Goal: Information Seeking & Learning: Learn about a topic

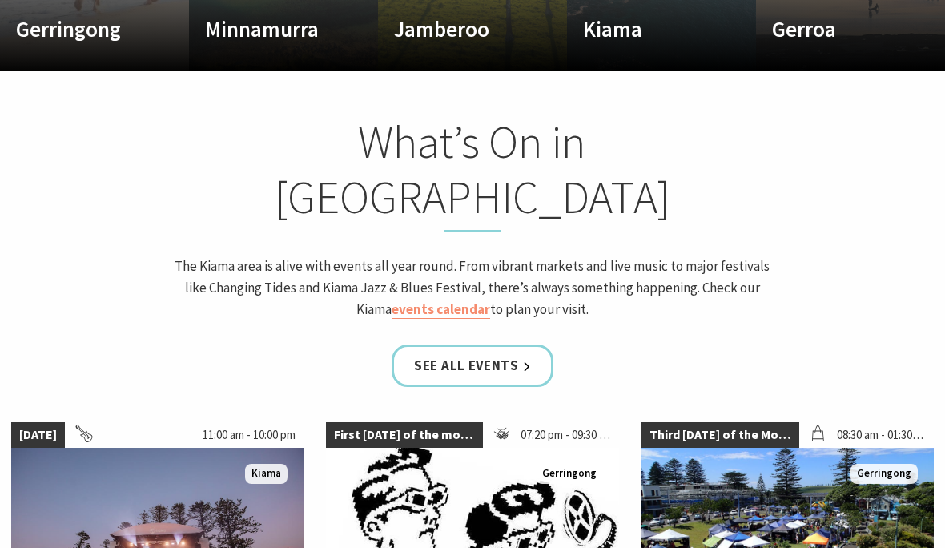
scroll to position [1227, 0]
click at [426, 300] on link "events calendar" at bounding box center [440, 309] width 98 height 18
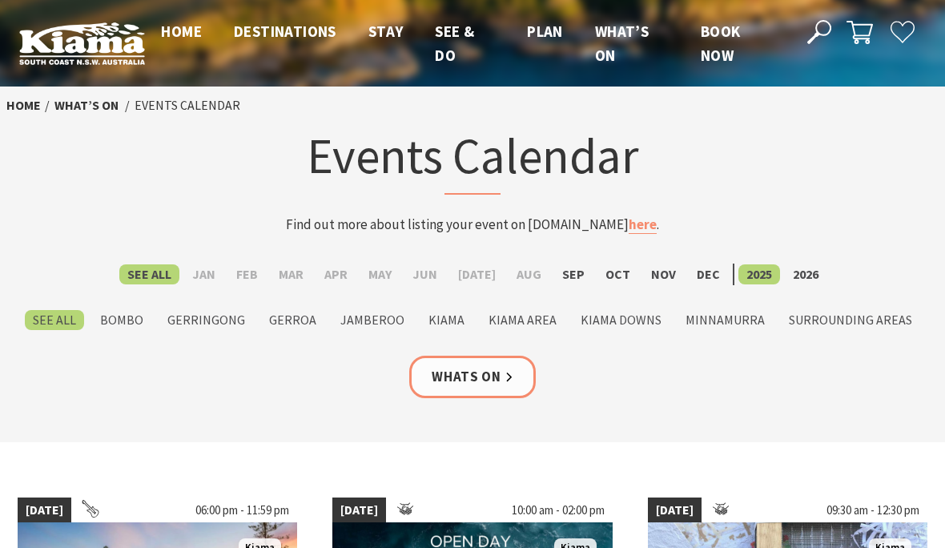
click at [565, 275] on label "Sep" at bounding box center [573, 274] width 38 height 20
click at [0, 0] on input "Sep" at bounding box center [0, 0] width 0 height 0
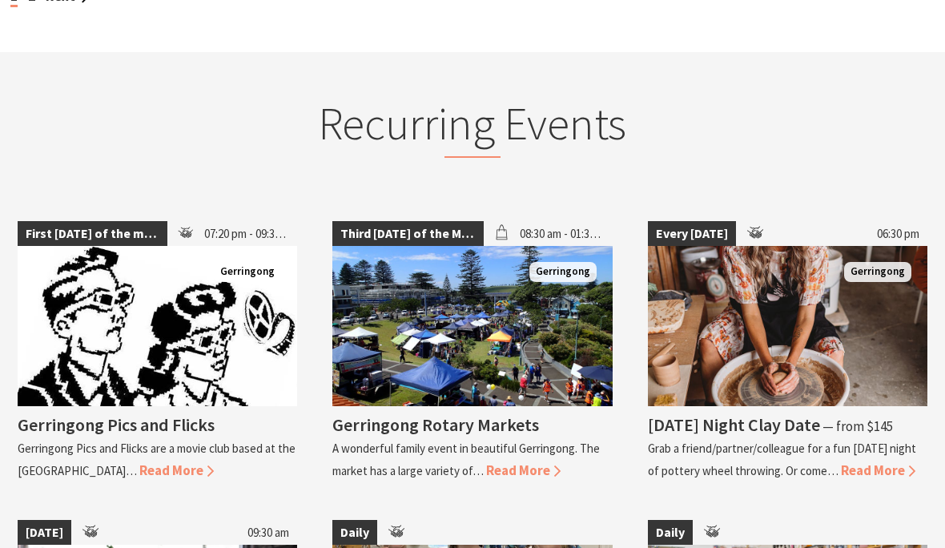
scroll to position [1977, 0]
click at [527, 461] on span "Read More" at bounding box center [523, 470] width 74 height 18
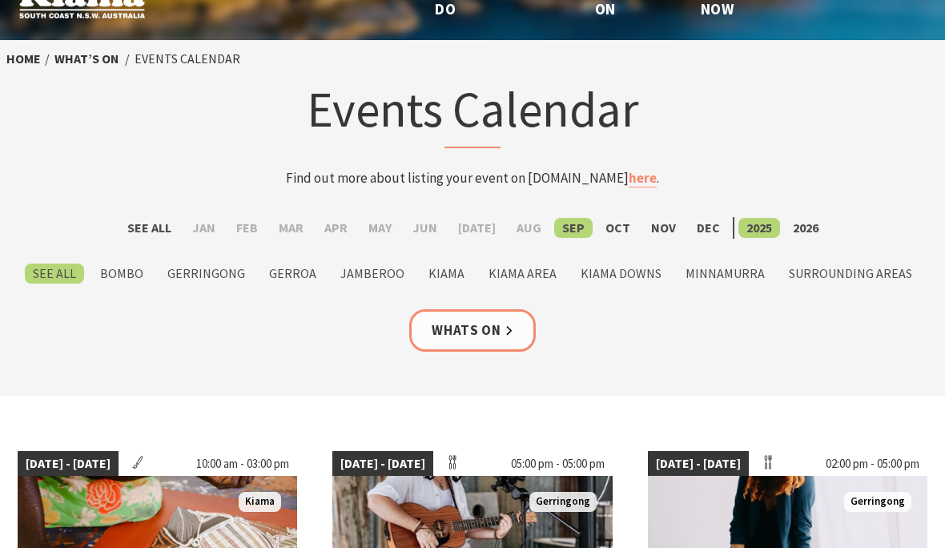
scroll to position [0, 0]
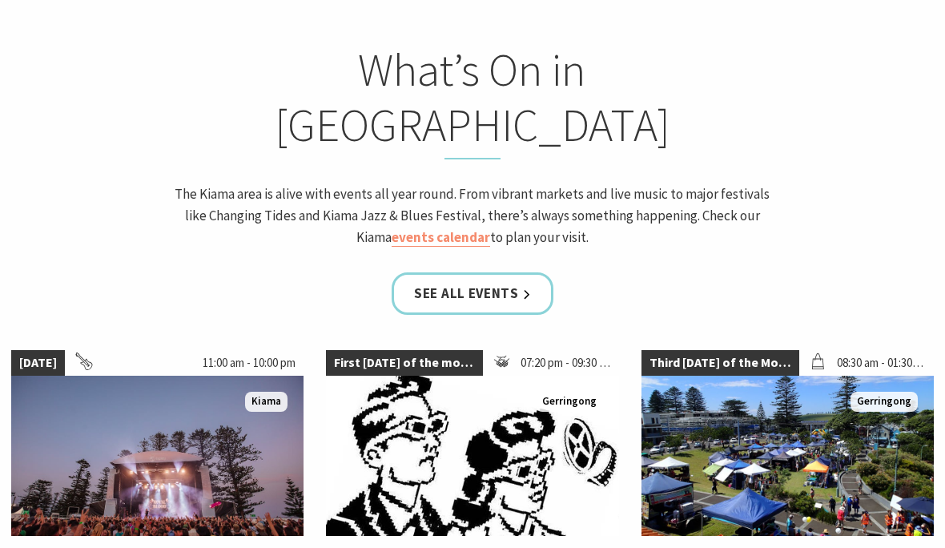
scroll to position [247, 933]
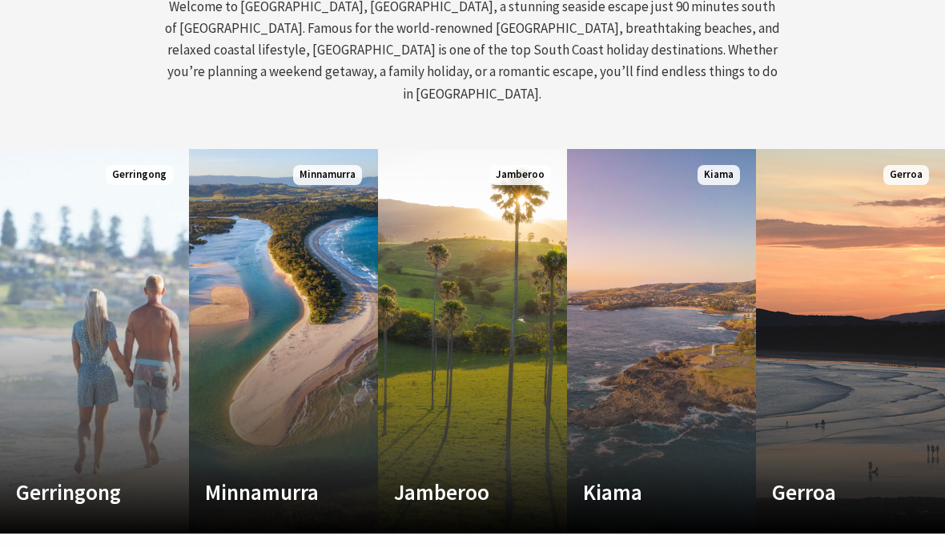
scroll to position [764, 0]
click at [305, 165] on span "Minnamurra" at bounding box center [327, 175] width 69 height 20
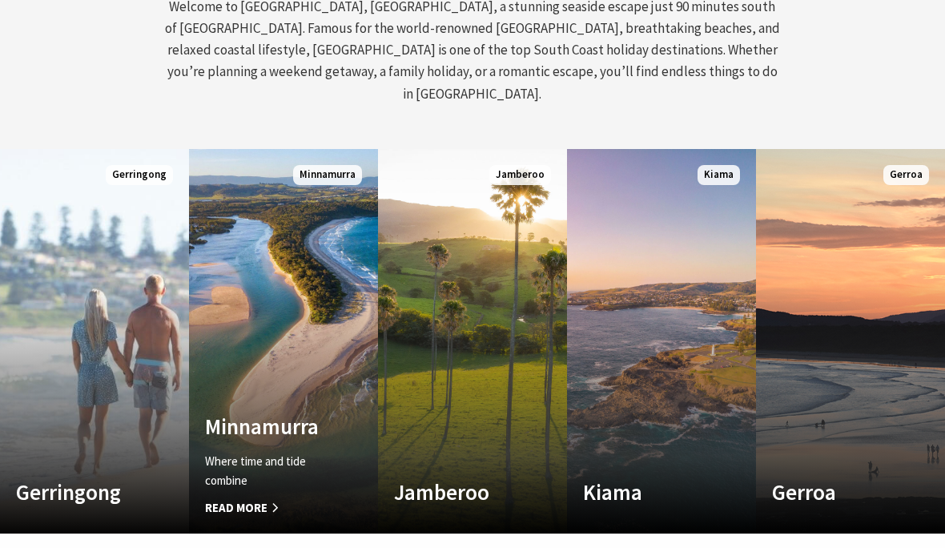
scroll to position [837, 0]
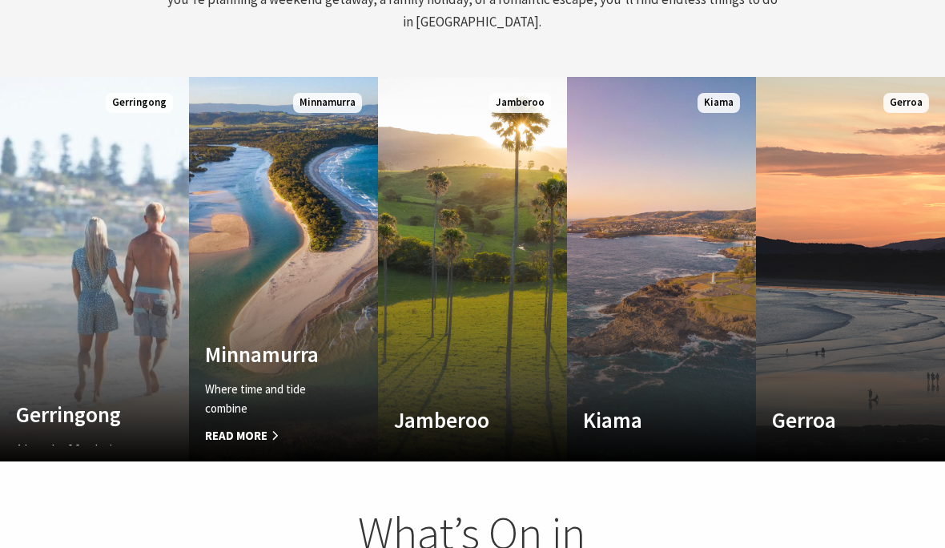
click at [78, 359] on link "Custom Image Used Gerringong A breath of fresh air Read More Gerringong" at bounding box center [94, 269] width 189 height 384
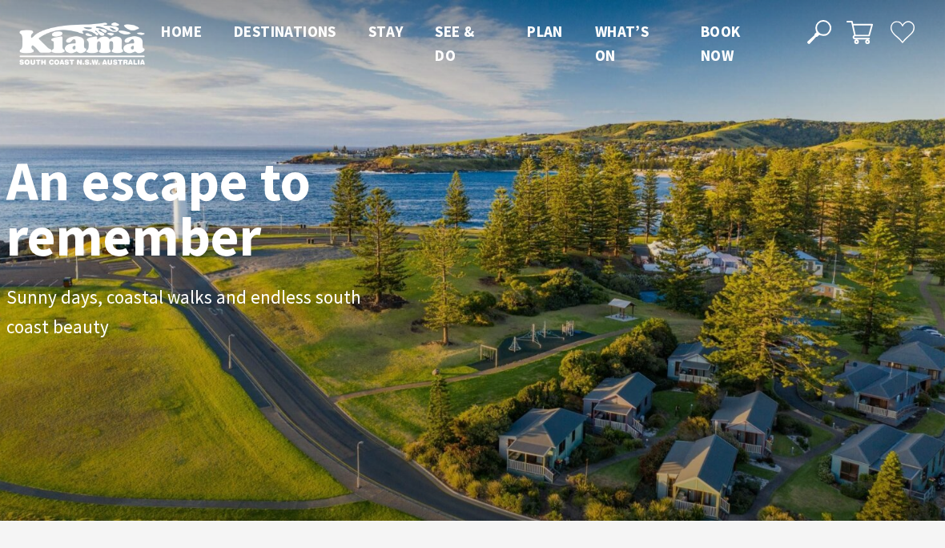
scroll to position [0, 0]
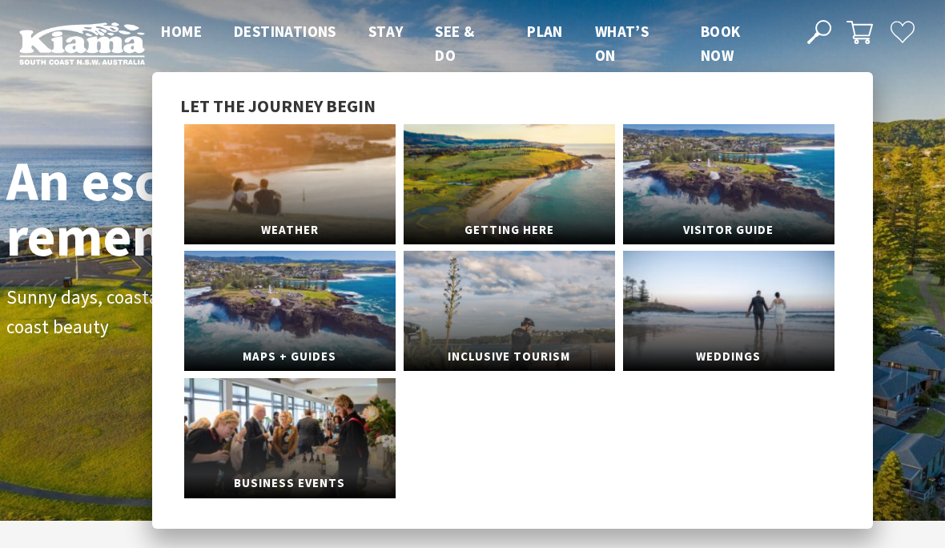
click at [263, 332] on link "Maps + Guides" at bounding box center [289, 311] width 211 height 120
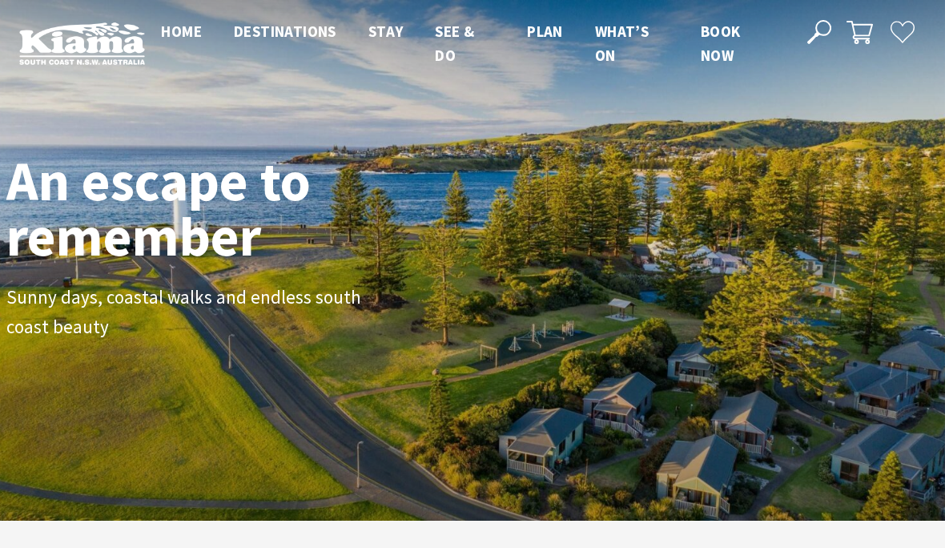
click at [428, 34] on ul "Home Destinations Towns & Villages Kiama Gerringong Gerroa Jamberoo Minnamurra …" at bounding box center [466, 43] width 643 height 49
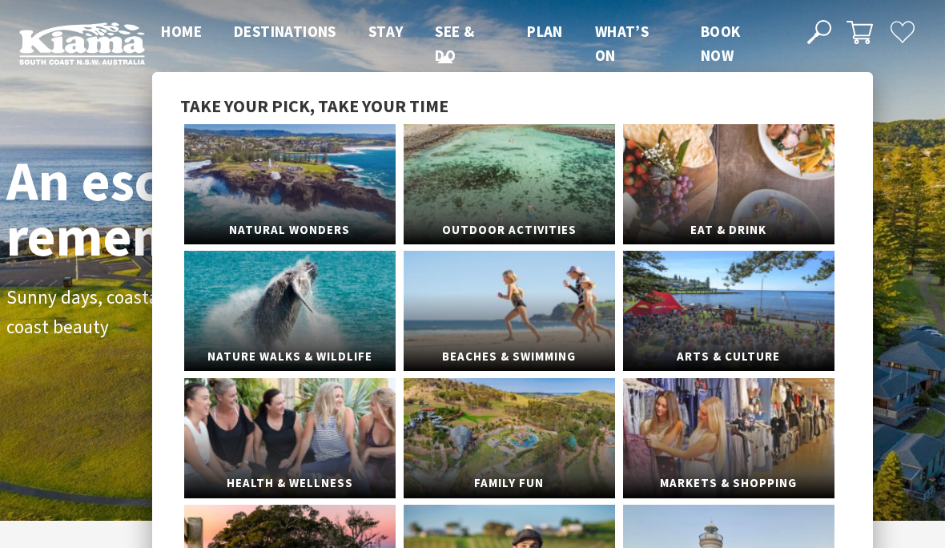
click at [441, 41] on link "See & Do" at bounding box center [454, 44] width 39 height 45
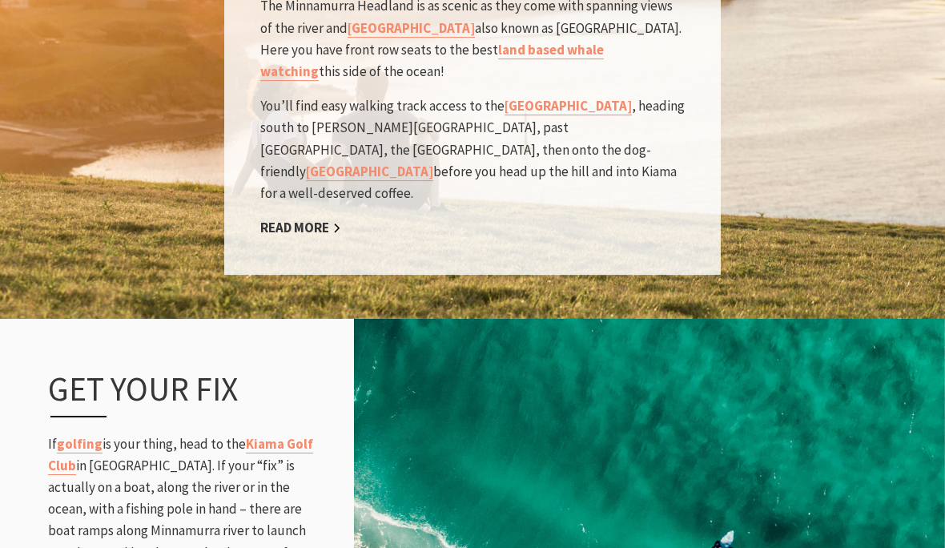
scroll to position [1795, 0]
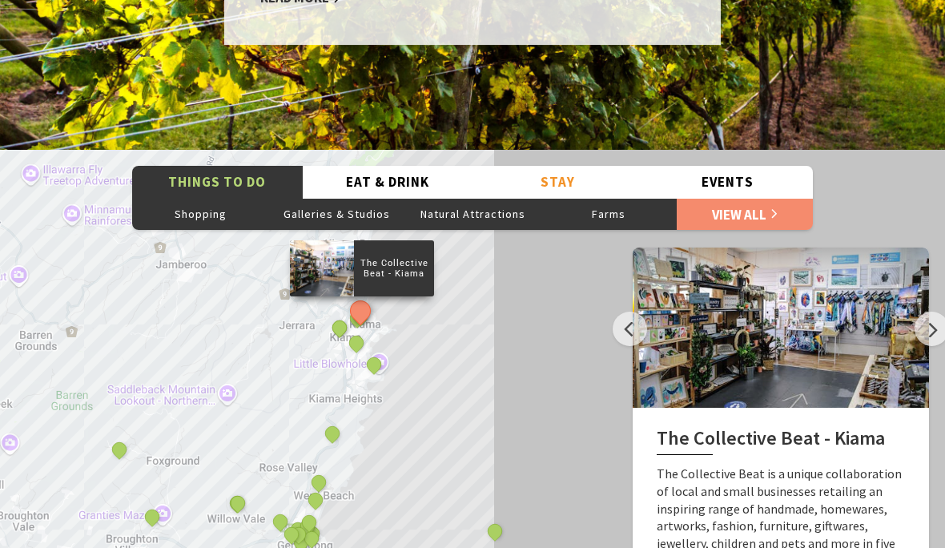
scroll to position [2619, 0]
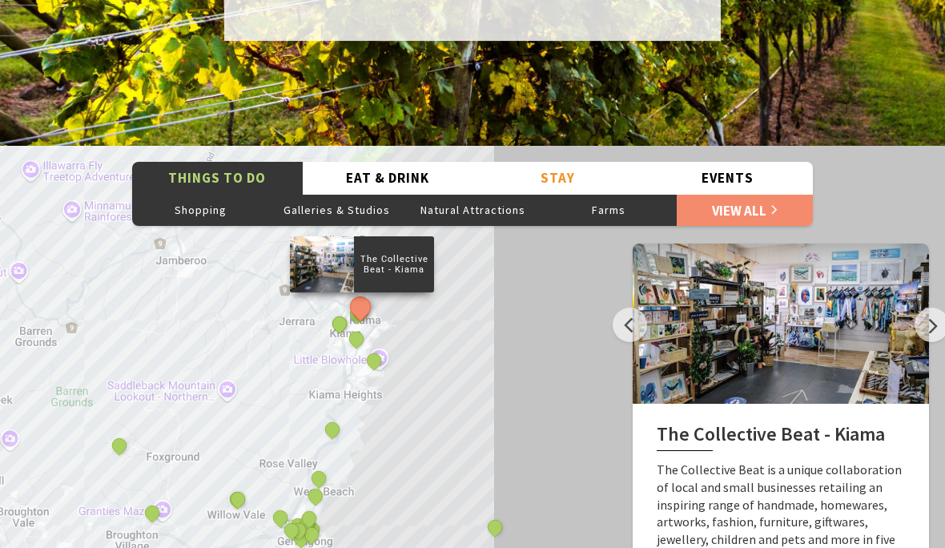
click at [221, 351] on div "The Collective Beat - Kiama Gerringong Heritage Museum Fern Street Gallery Will…" at bounding box center [472, 434] width 945 height 576
click at [223, 361] on div "The Collective Beat - Kiama Gerringong Heritage Museum Fern Street Gallery Will…" at bounding box center [472, 434] width 945 height 576
click at [195, 354] on div "The Collective Beat - Kiama Gerringong Heritage Museum Fern Street Gallery Will…" at bounding box center [472, 434] width 945 height 576
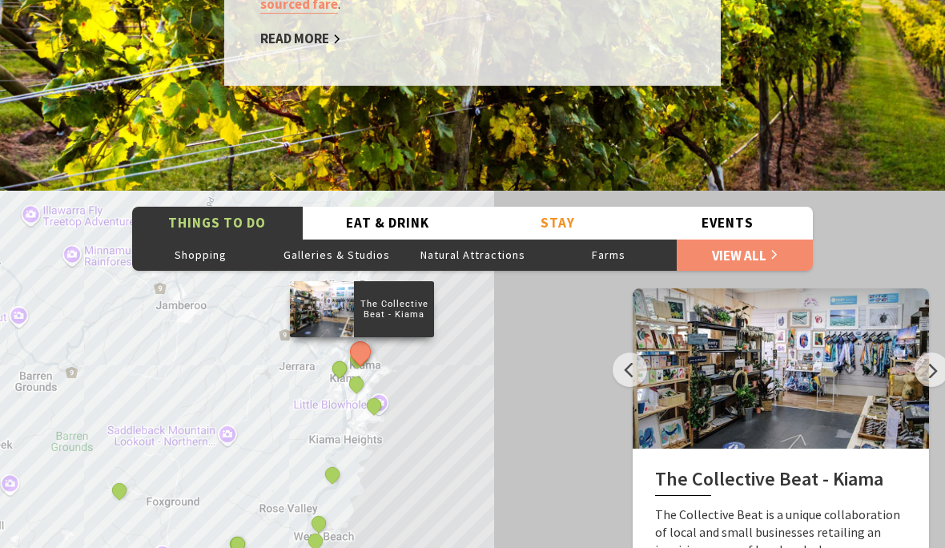
scroll to position [2573, 0]
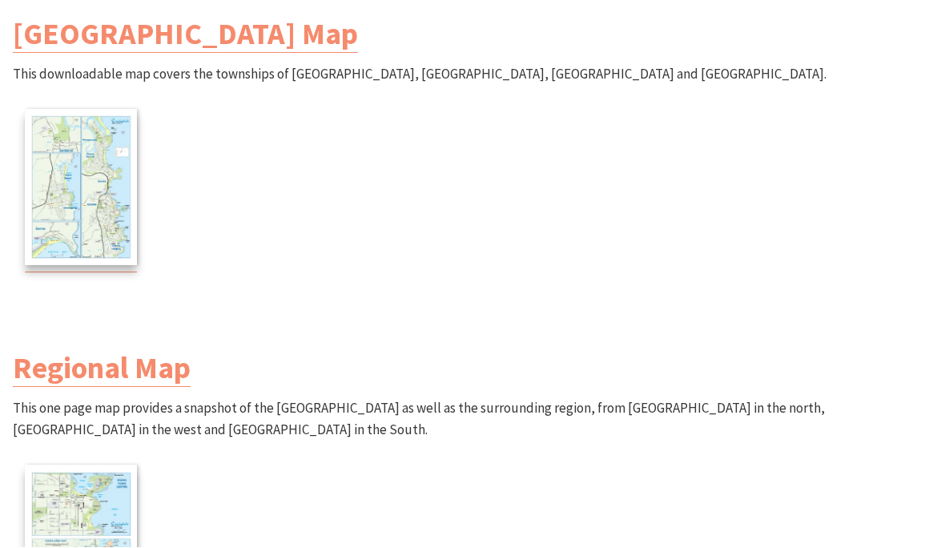
scroll to position [688, 0]
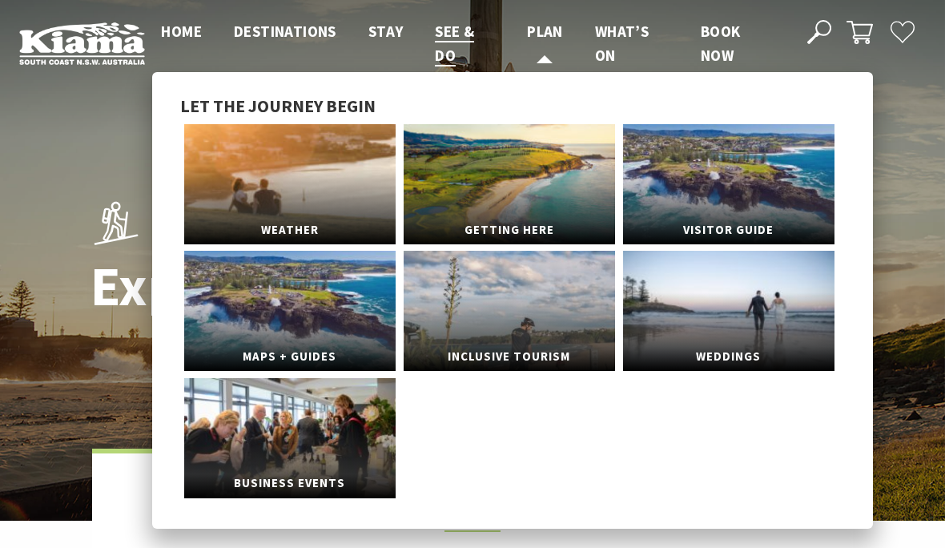
click at [542, 33] on span "Plan" at bounding box center [545, 31] width 36 height 19
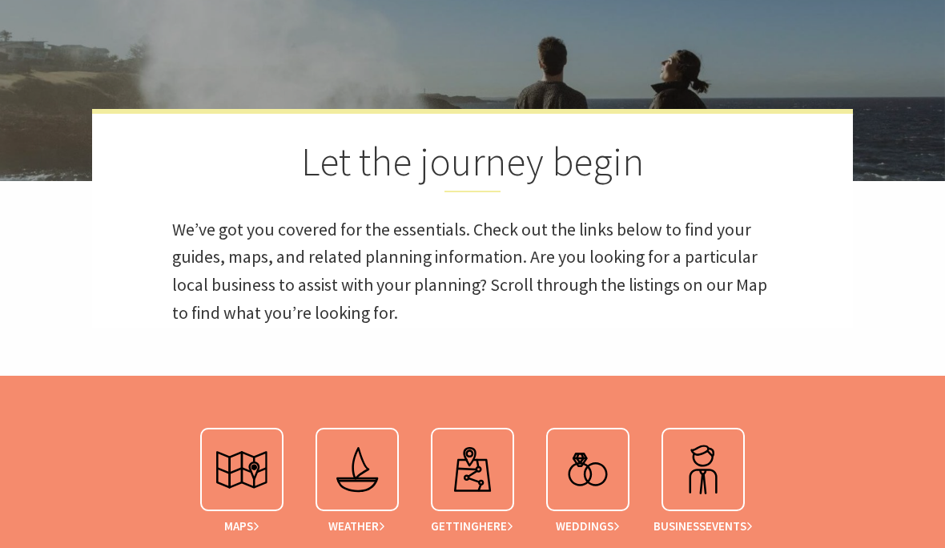
scroll to position [325, 0]
